Goal: Task Accomplishment & Management: Complete application form

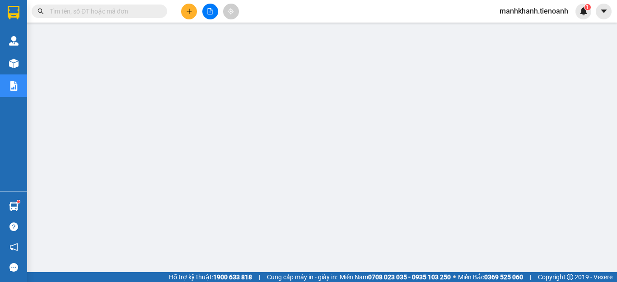
scroll to position [123, 0]
click at [521, 6] on span "manhkhanh.tienoanh" at bounding box center [533, 10] width 83 height 11
click at [521, 28] on span "Đăng xuất" at bounding box center [538, 28] width 64 height 10
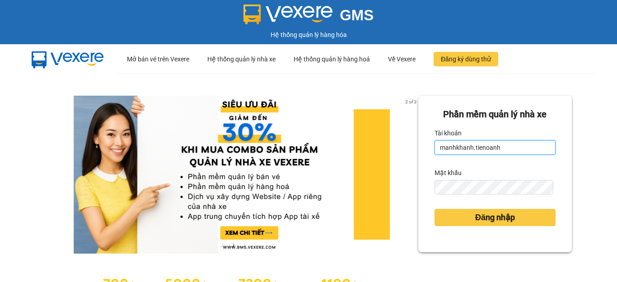
type input "nguyenhoang.tienoanh"
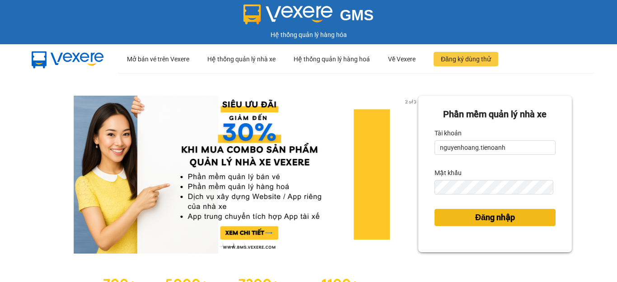
click at [486, 220] on span "Đăng nhập" at bounding box center [495, 217] width 40 height 13
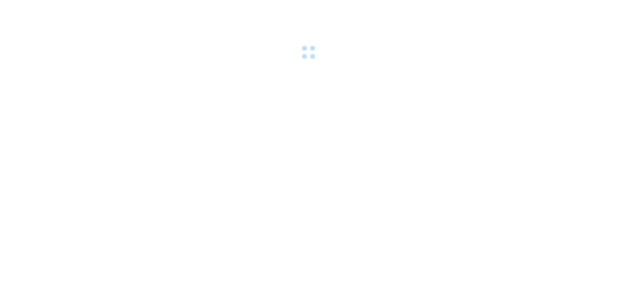
click at [488, 221] on body at bounding box center [308, 141] width 617 height 282
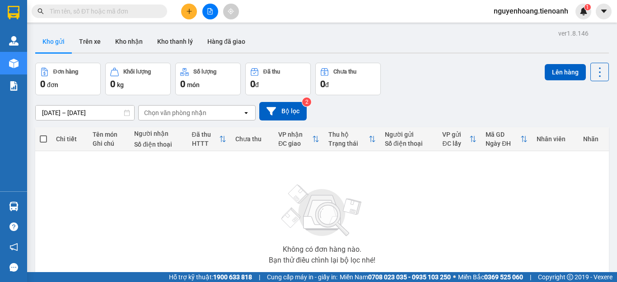
click at [142, 17] on span at bounding box center [99, 12] width 135 height 14
click at [140, 14] on input "text" at bounding box center [103, 11] width 107 height 10
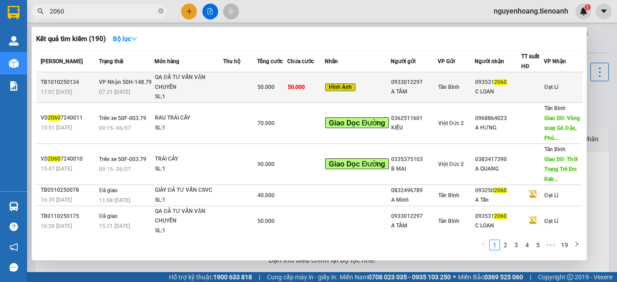
type input "2060"
click at [420, 84] on div "0933012297" at bounding box center [414, 82] width 46 height 9
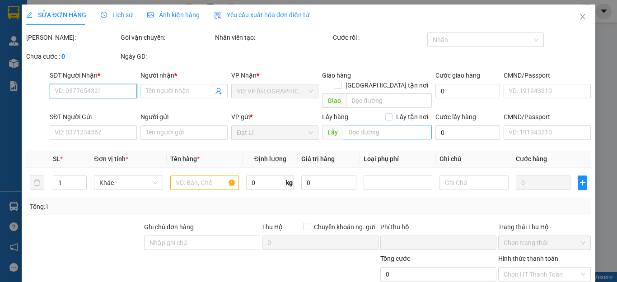
type input "0935312060"
type input "C LOAN"
type input "0933012297"
type input "A TÂM"
type input "0"
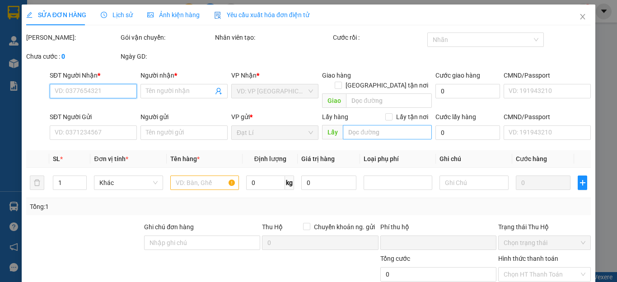
type input "50.000"
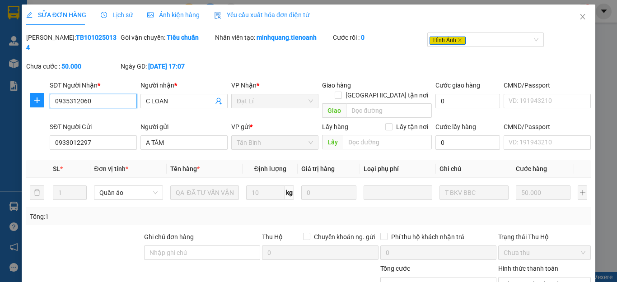
scroll to position [86, 0]
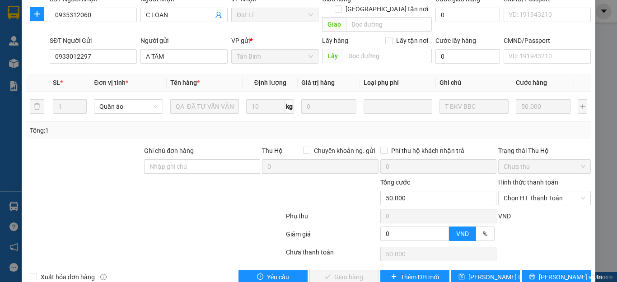
click at [285, 159] on input "0" at bounding box center [320, 166] width 116 height 14
click at [523, 191] on span "Chọn HT Thanh Toán" at bounding box center [545, 198] width 82 height 14
click at [527, 191] on div "Tại văn phòng" at bounding box center [537, 196] width 91 height 14
type input "0"
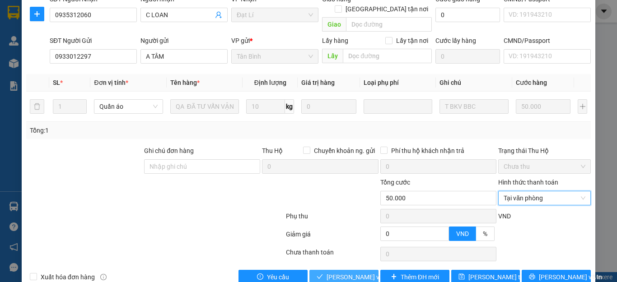
click at [350, 270] on button "Lưu và Giao hàng" at bounding box center [343, 277] width 69 height 14
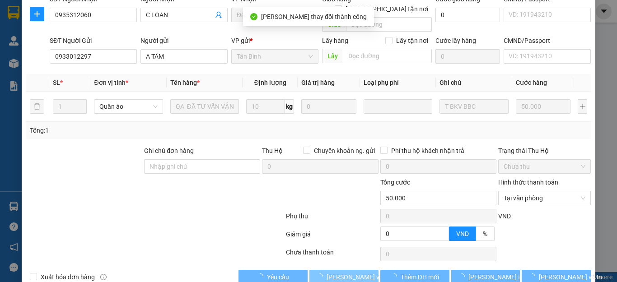
scroll to position [0, 0]
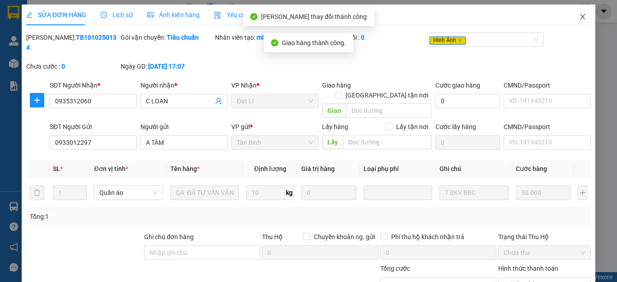
click at [579, 21] on span "Close" at bounding box center [582, 17] width 25 height 25
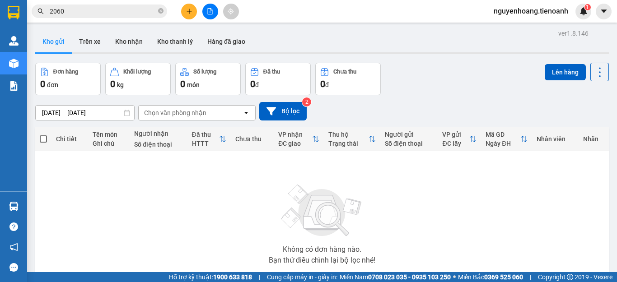
click at [148, 10] on input "2060" at bounding box center [103, 11] width 107 height 10
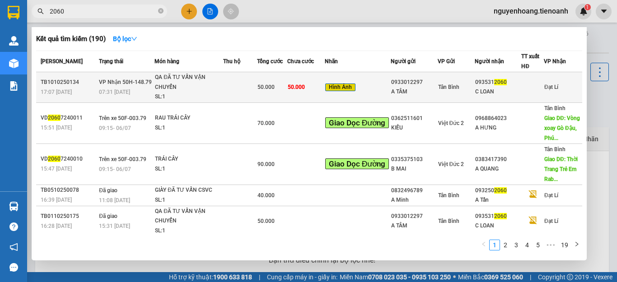
click at [290, 84] on span "50.000" at bounding box center [296, 87] width 17 height 6
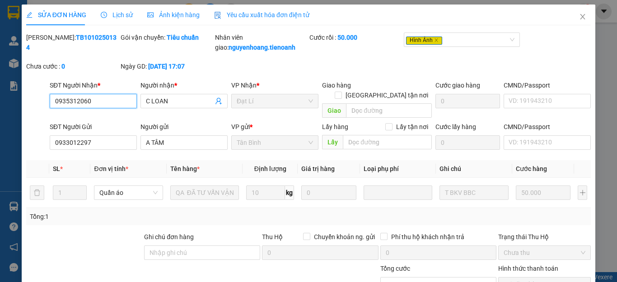
type input "0935312060"
type input "C LOAN"
type input "0933012297"
type input "A TÂM"
type input "0"
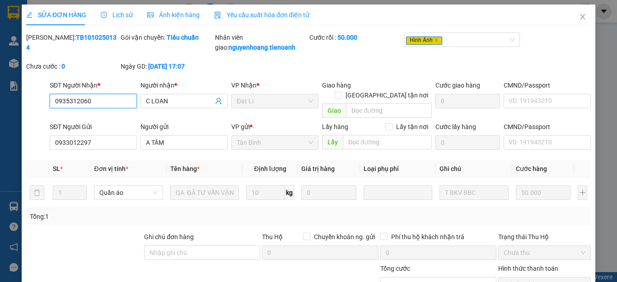
type input "50.000"
click at [579, 17] on icon "close" at bounding box center [582, 16] width 7 height 7
